Goal: Check status: Check status

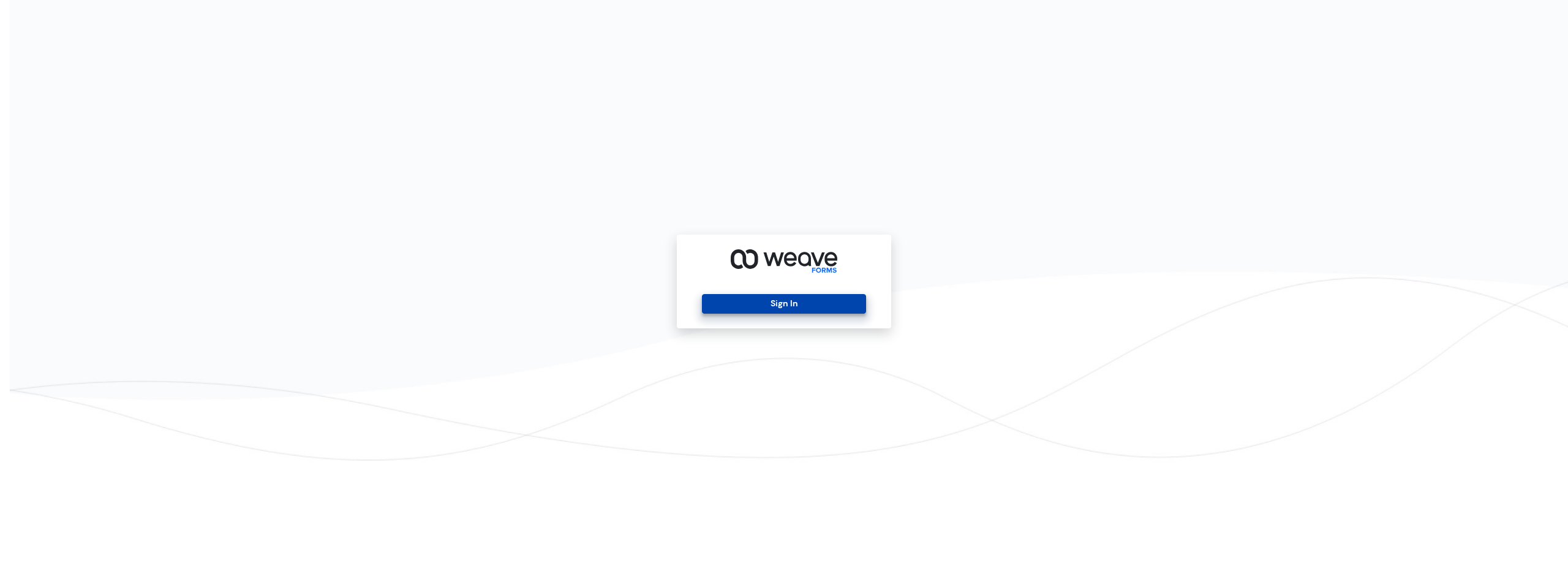
click at [831, 297] on button "Sign In" at bounding box center [784, 304] width 163 height 19
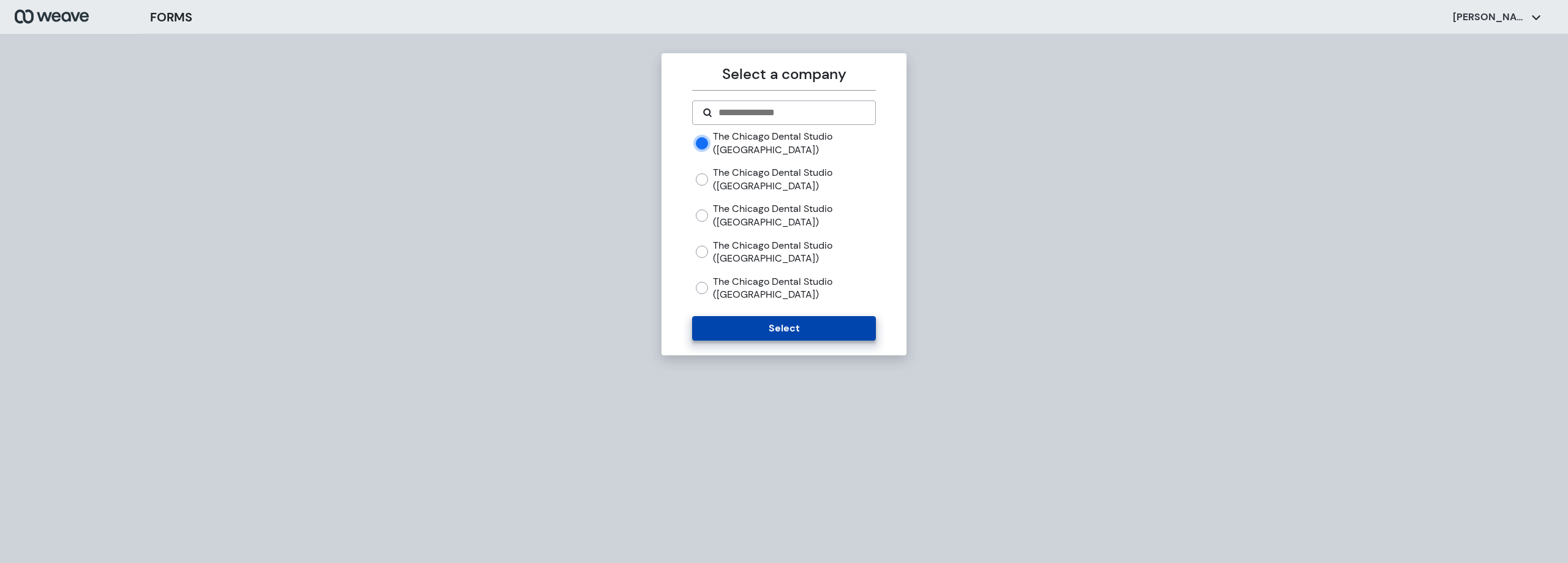
click at [783, 323] on button "Select" at bounding box center [784, 328] width 183 height 25
